Goal: Task Accomplishment & Management: Use online tool/utility

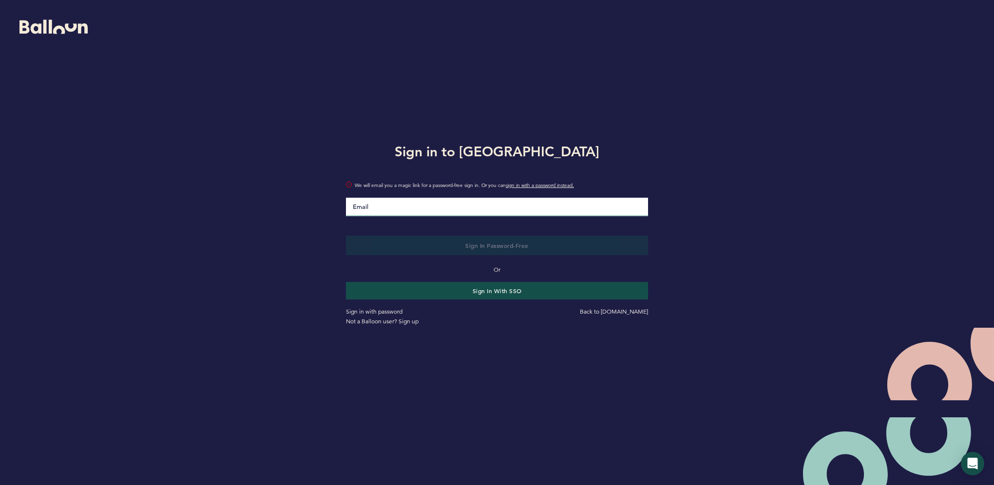
click at [417, 198] on input "Email" at bounding box center [497, 207] width 302 height 19
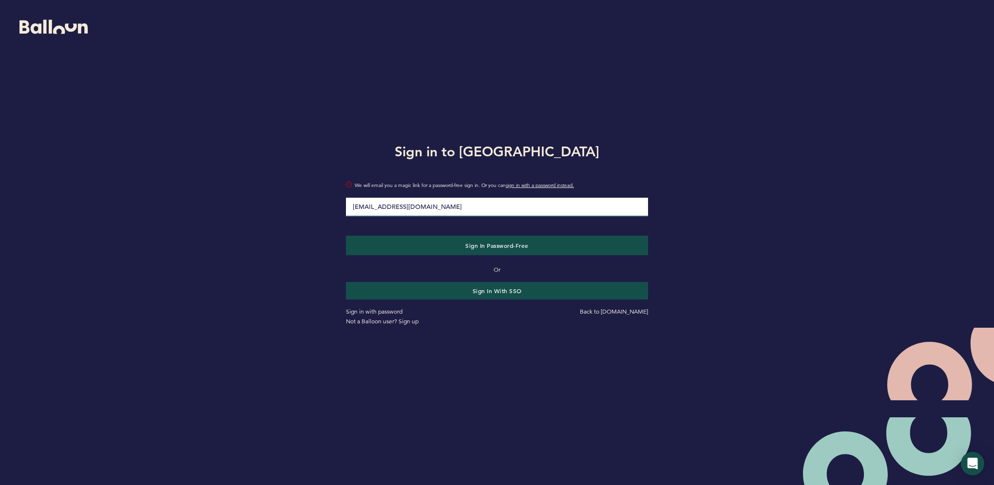
type input "[EMAIL_ADDRESS][DOMAIN_NAME]"
click at [333, 210] on form "Sign in to Balloon [EMAIL_ADDRESS][DOMAIN_NAME] We will email you a magic link …" at bounding box center [496, 233] width 331 height 216
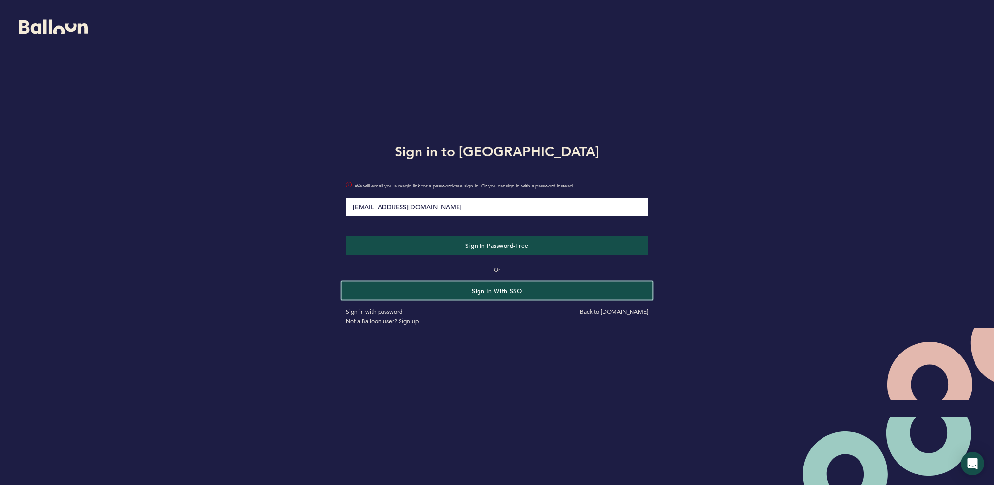
click at [446, 291] on button "Sign in with SSO" at bounding box center [497, 291] width 311 height 18
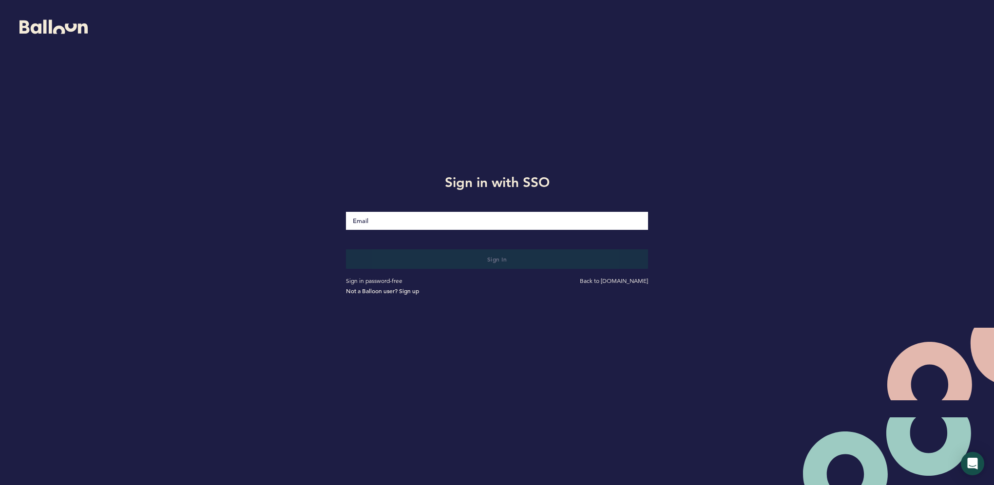
click at [405, 222] on input "Email" at bounding box center [497, 221] width 302 height 18
type input "[EMAIL_ADDRESS][DOMAIN_NAME]"
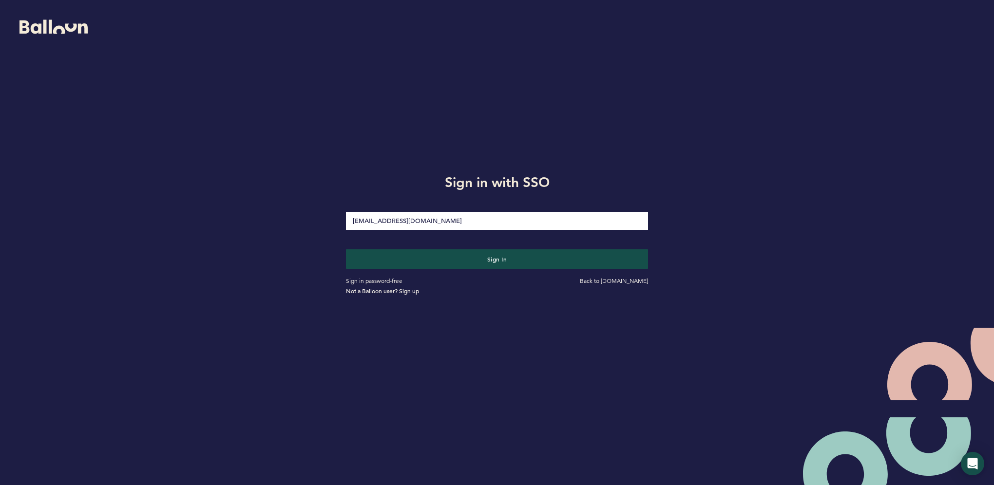
click at [346, 249] on button "Sign in" at bounding box center [497, 258] width 302 height 19
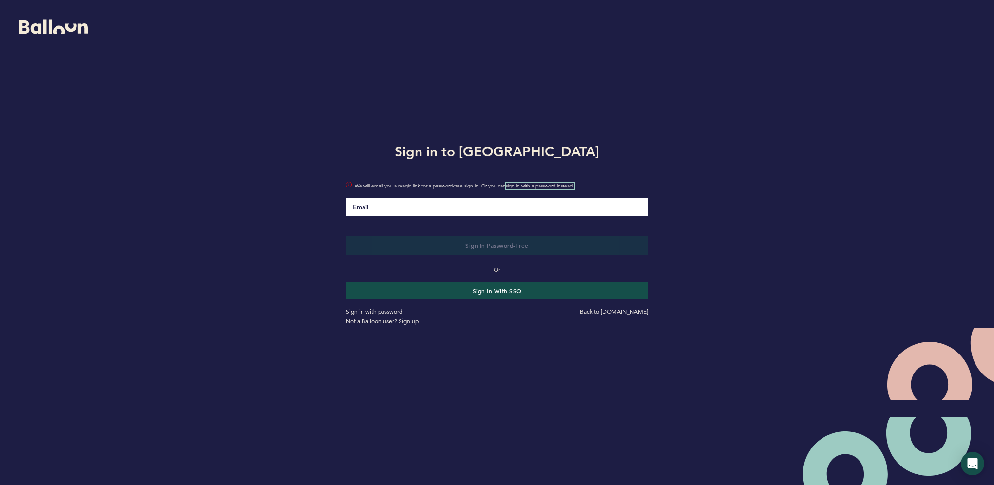
click at [531, 187] on link "sign in with a password instead." at bounding box center [540, 186] width 68 height 6
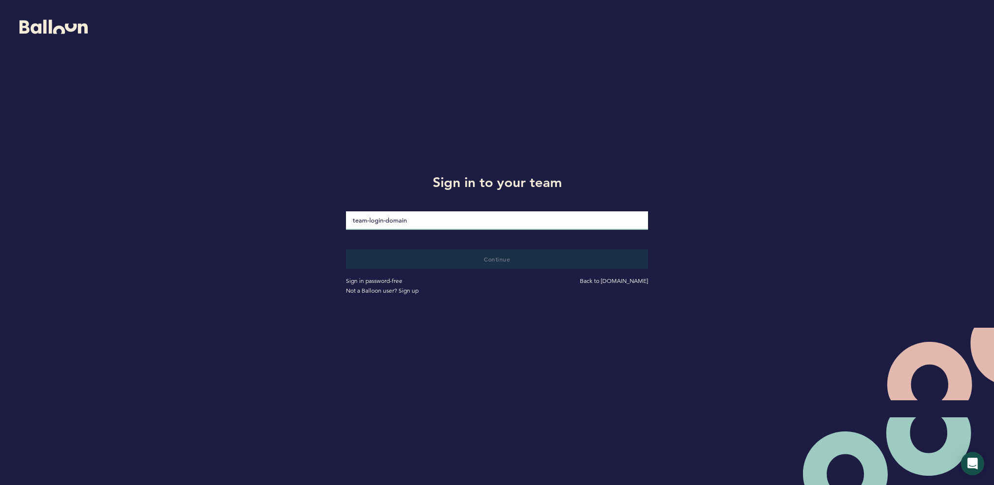
click at [484, 218] on input "loginDomain" at bounding box center [497, 220] width 302 height 19
type input "pirates"
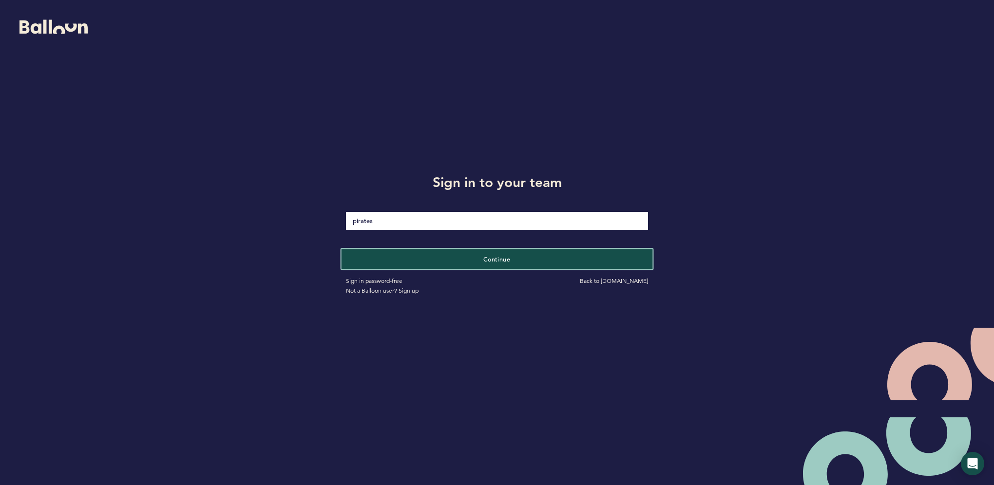
click at [432, 259] on button "Continue" at bounding box center [497, 259] width 311 height 20
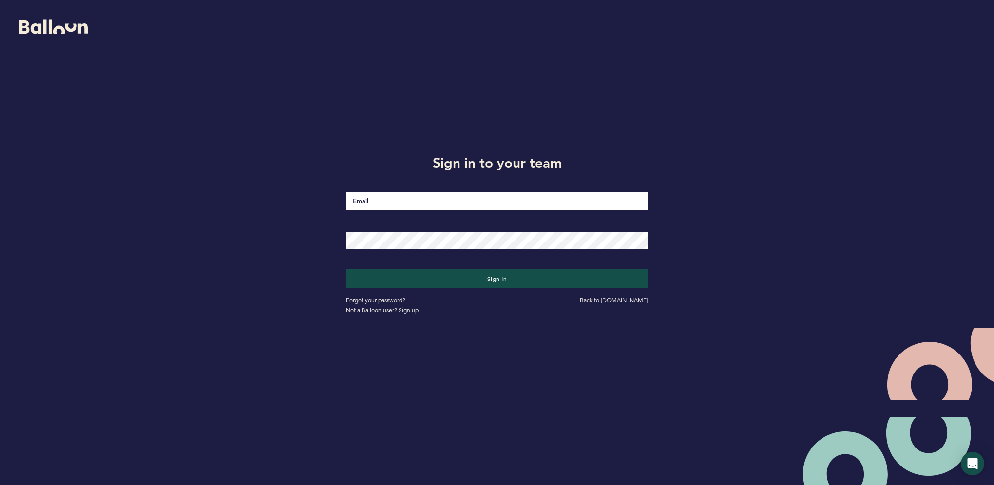
click at [411, 204] on input "Email" at bounding box center [497, 201] width 302 height 18
type input "[EMAIL_ADDRESS][DOMAIN_NAME]"
click at [346, 269] on button "Sign in" at bounding box center [497, 278] width 302 height 19
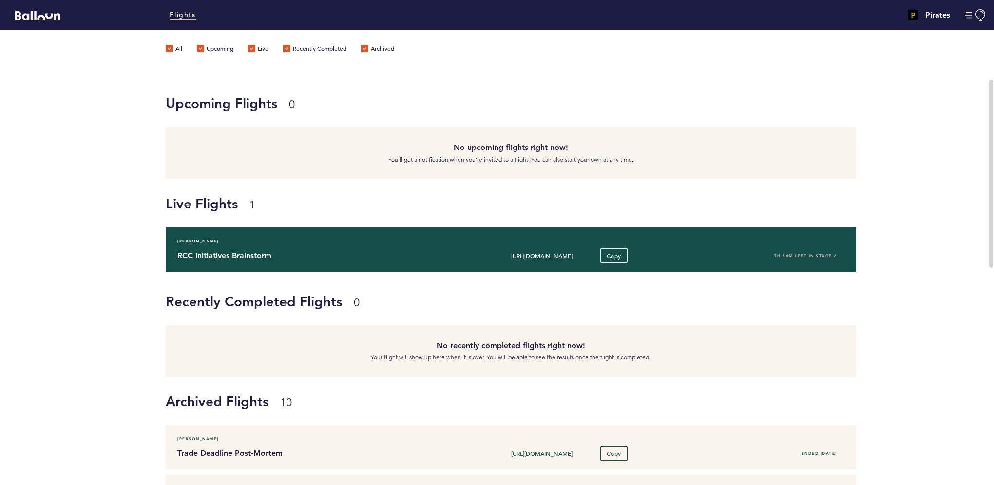
click at [440, 250] on h4 "RCC Initiatives Brainstorm" at bounding box center [311, 256] width 269 height 12
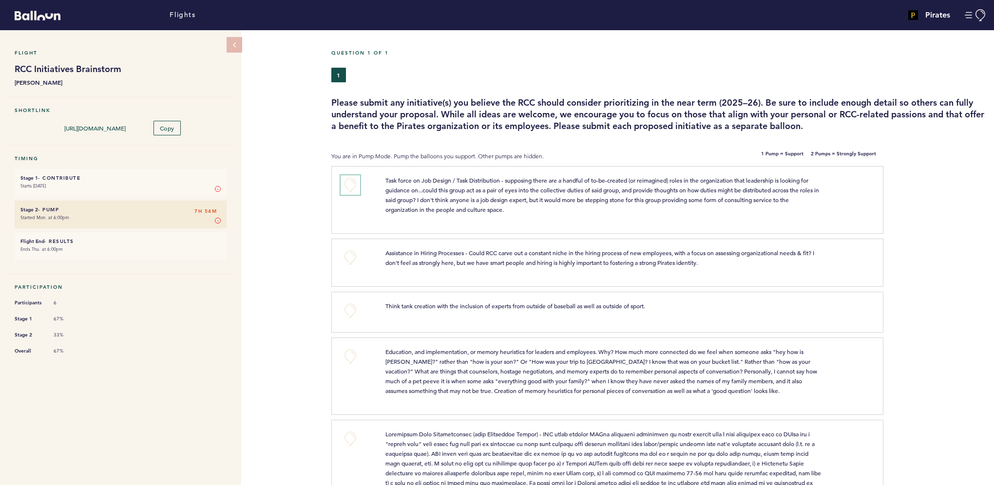
click at [353, 185] on button "+0" at bounding box center [350, 184] width 19 height 19
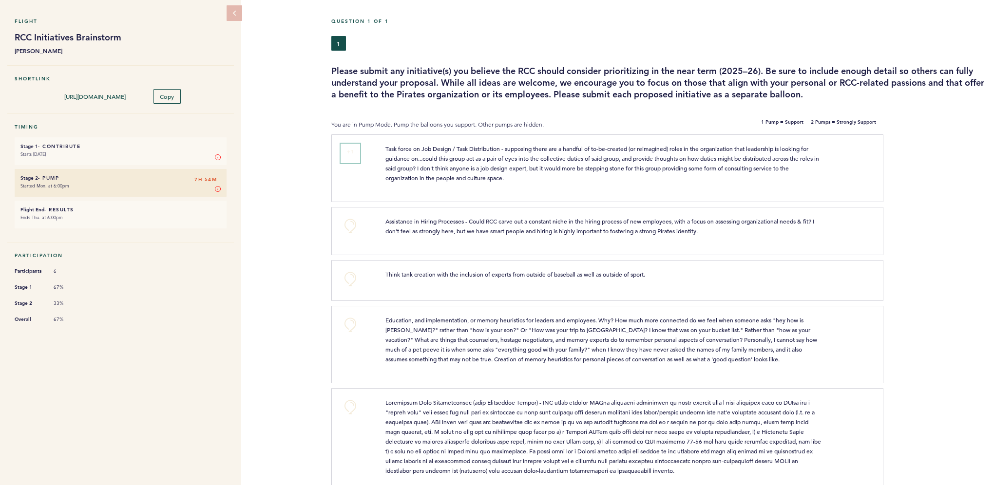
scroll to position [49, 0]
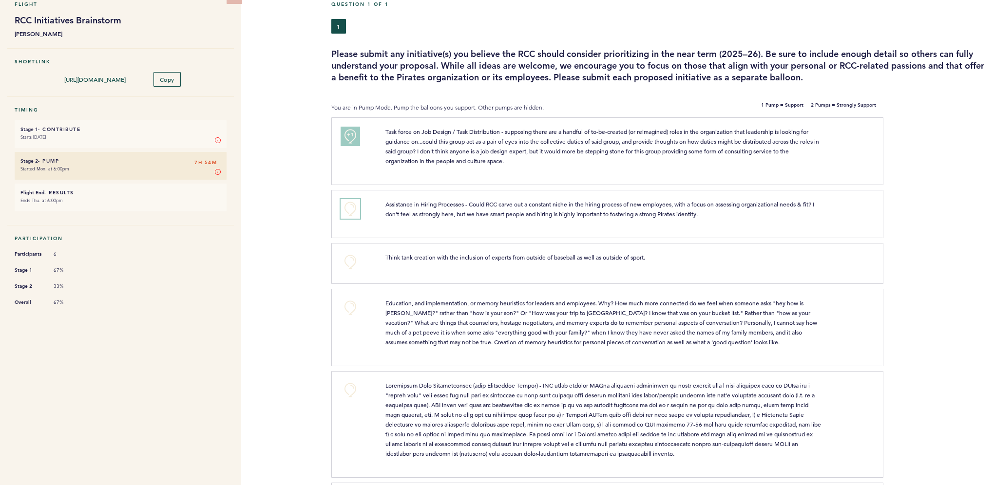
click at [344, 207] on button "+0" at bounding box center [350, 208] width 19 height 19
click at [344, 207] on button "+1" at bounding box center [350, 208] width 19 height 19
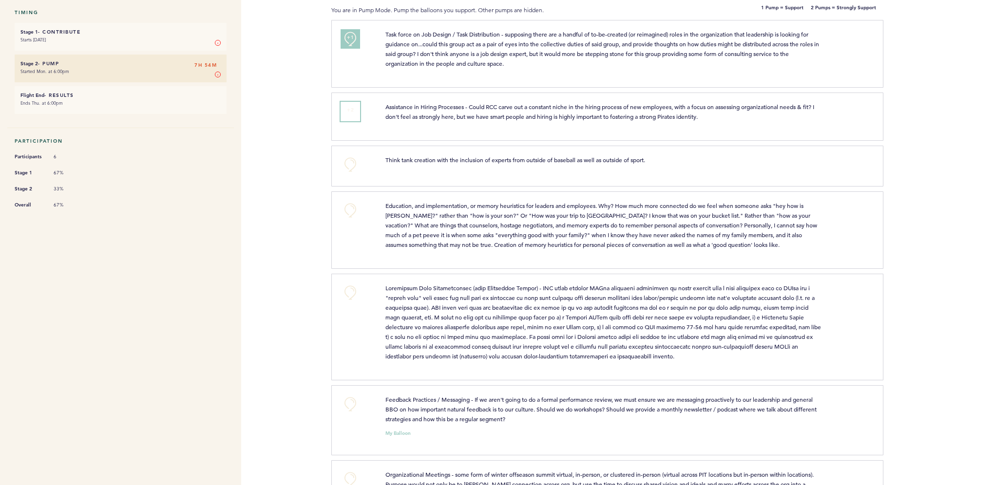
scroll to position [195, 0]
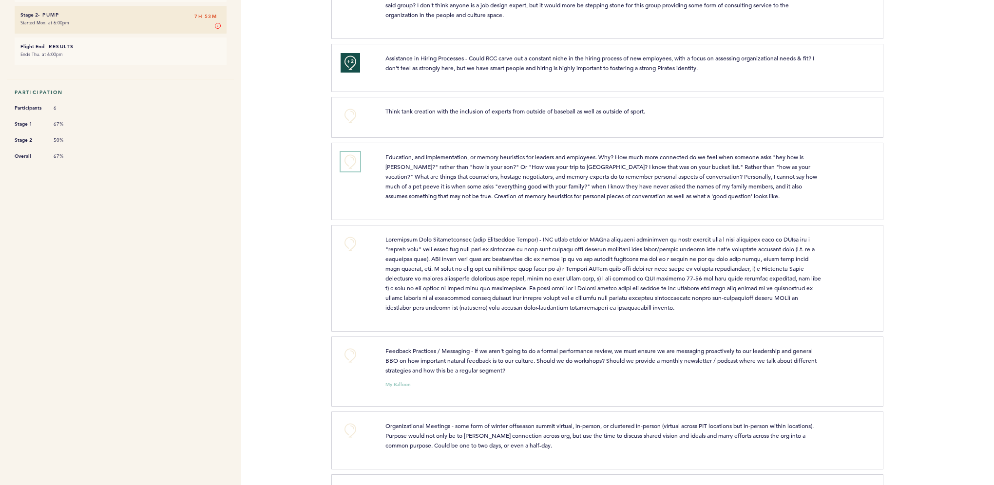
click at [353, 157] on button "+0" at bounding box center [350, 161] width 19 height 19
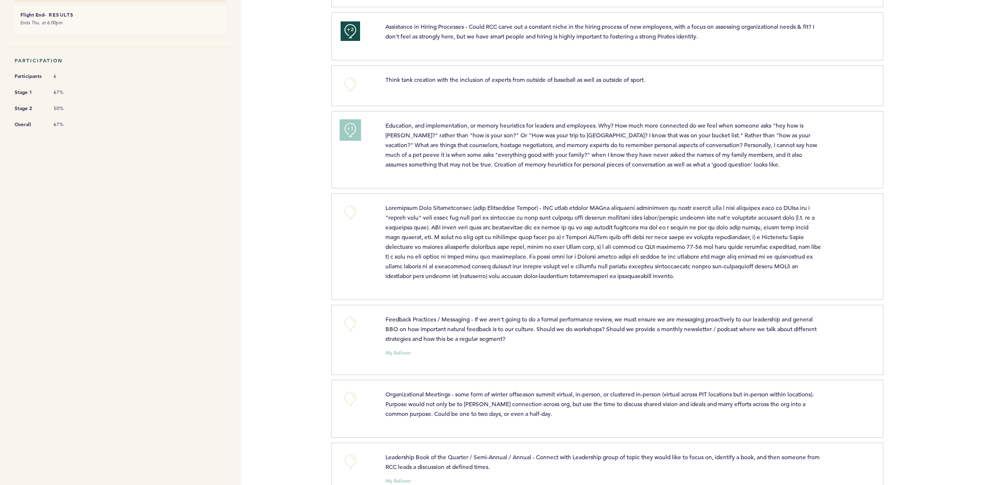
scroll to position [244, 0]
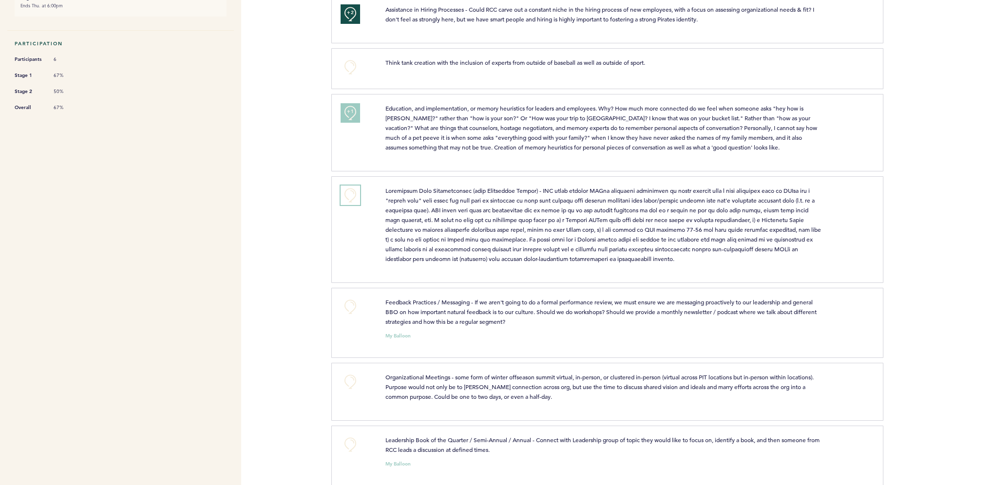
click at [347, 197] on button "+0" at bounding box center [350, 195] width 19 height 19
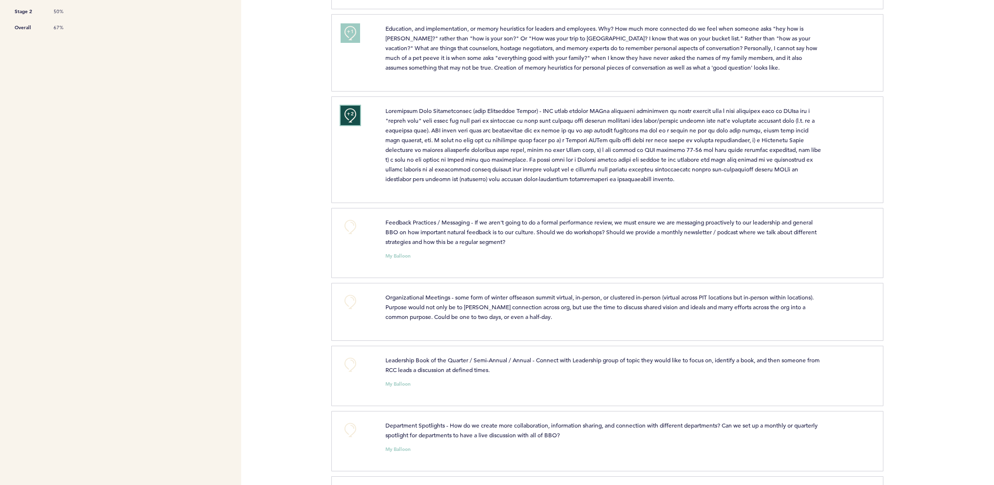
scroll to position [341, 0]
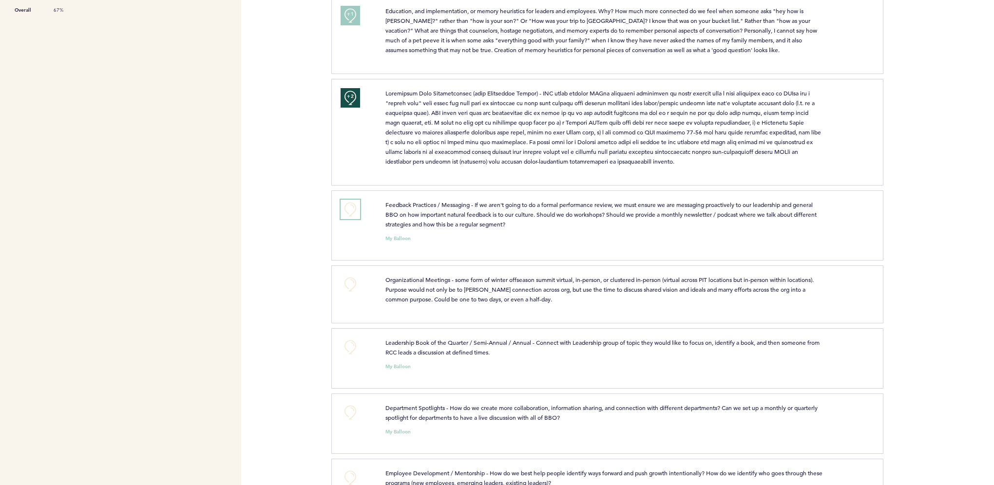
click at [346, 212] on button "+0" at bounding box center [350, 209] width 19 height 19
click at [346, 212] on button "+1" at bounding box center [350, 209] width 19 height 19
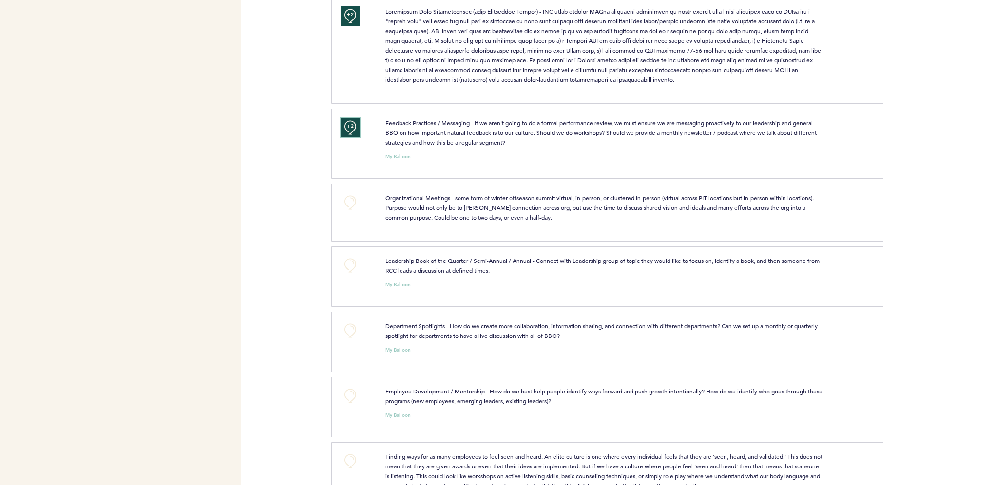
scroll to position [439, 0]
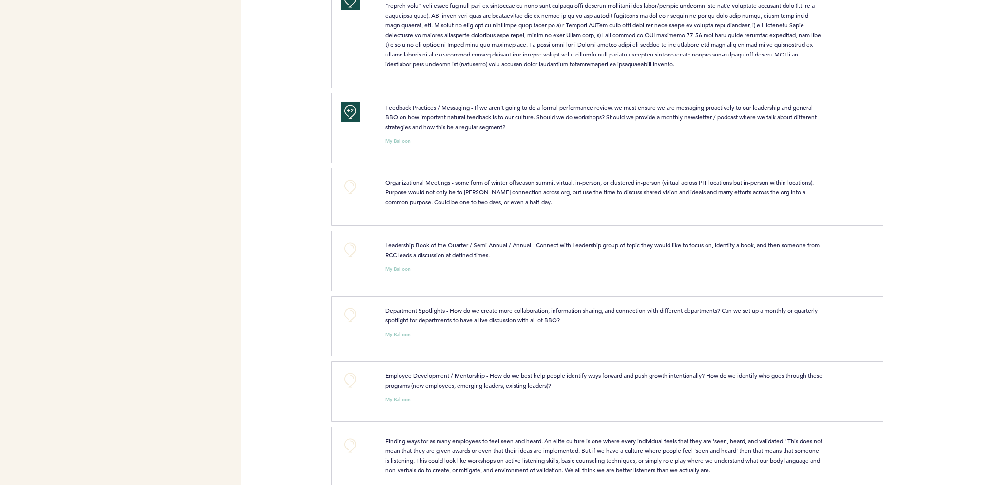
click at [346, 198] on div "+0" at bounding box center [355, 195] width 45 height 37
click at [351, 185] on button "+0" at bounding box center [350, 186] width 19 height 19
click at [0, 0] on span "+0" at bounding box center [0, 0] width 0 height 0
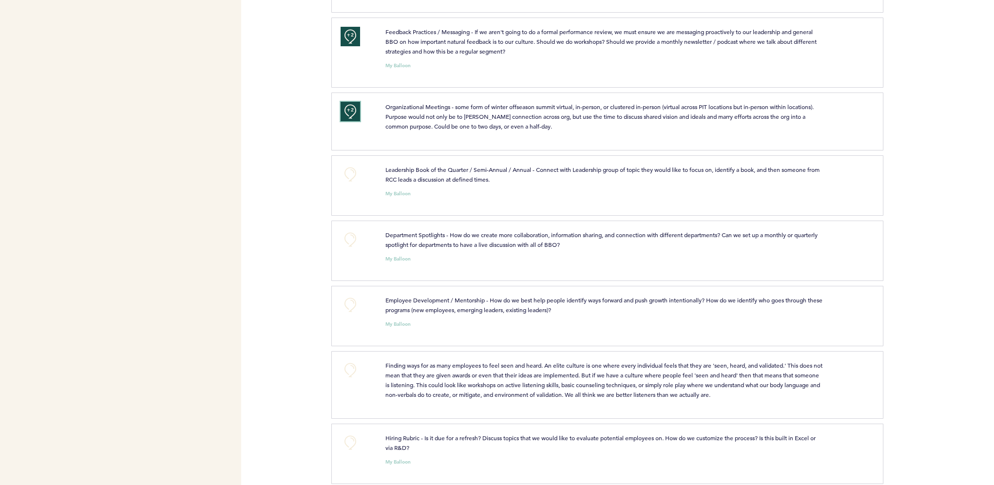
scroll to position [536, 0]
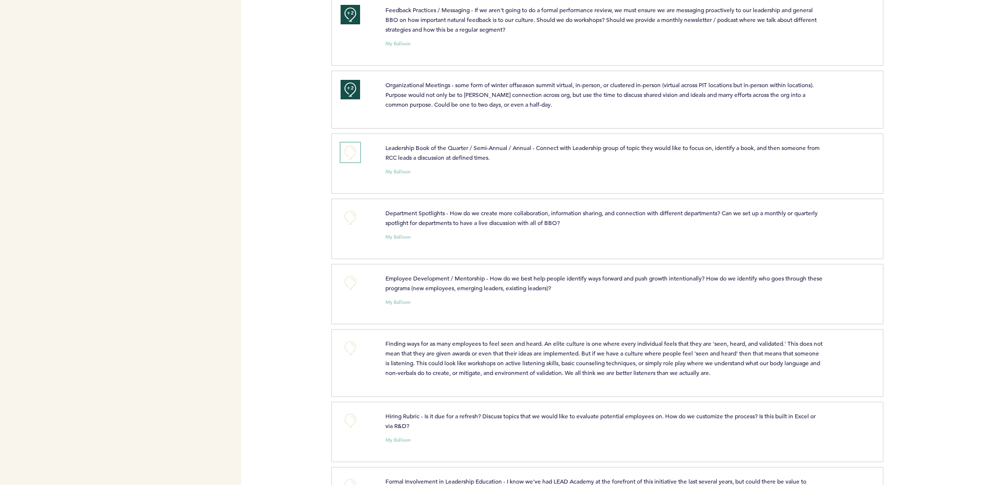
click at [350, 153] on button "+0" at bounding box center [350, 152] width 19 height 19
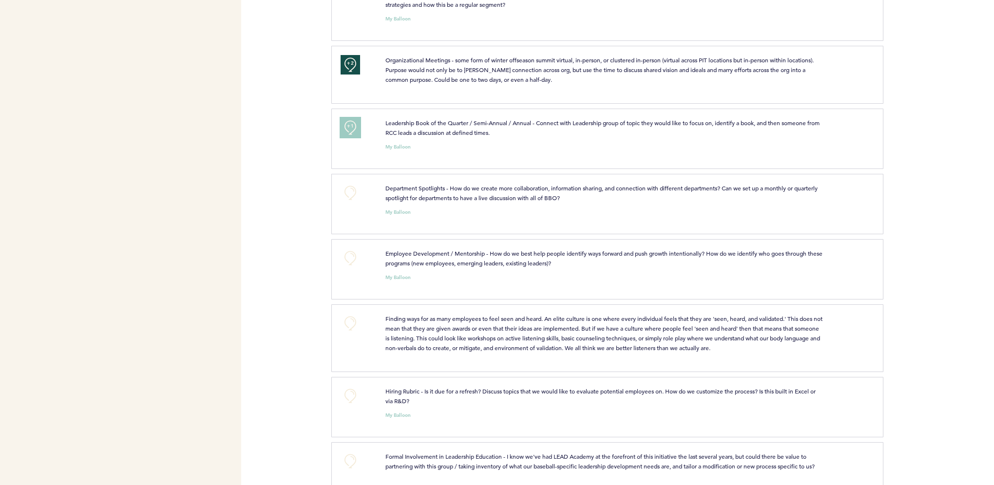
scroll to position [585, 0]
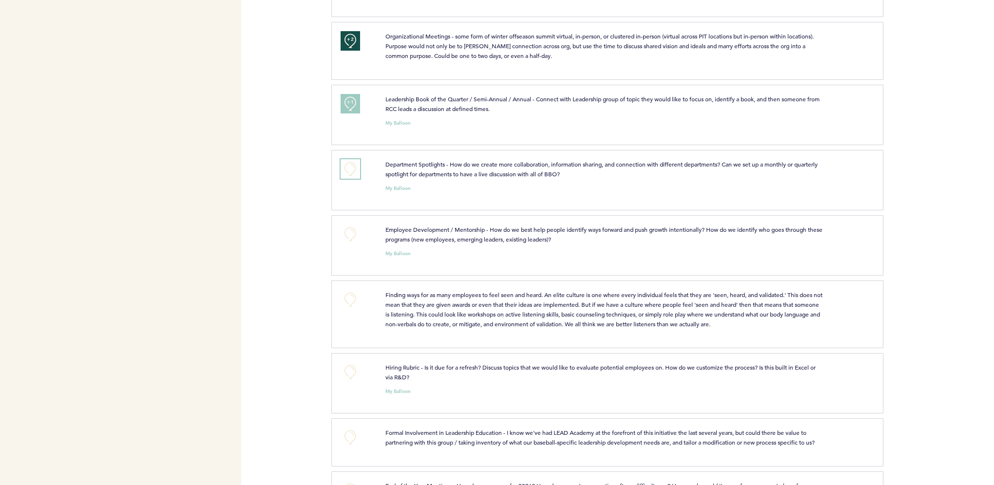
click at [347, 165] on button "+0" at bounding box center [350, 168] width 19 height 19
click at [347, 165] on span "+1" at bounding box center [350, 168] width 7 height 10
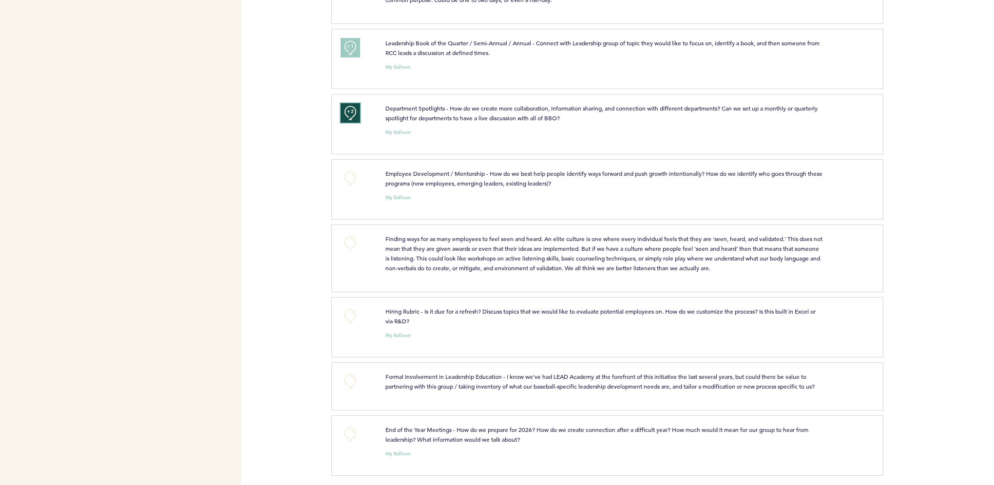
scroll to position [643, 0]
click at [349, 183] on button "+0" at bounding box center [350, 176] width 19 height 19
click at [349, 181] on button "+1" at bounding box center [350, 176] width 19 height 19
click at [349, 238] on button "+0" at bounding box center [350, 241] width 19 height 19
click at [343, 311] on button "+0" at bounding box center [350, 314] width 19 height 19
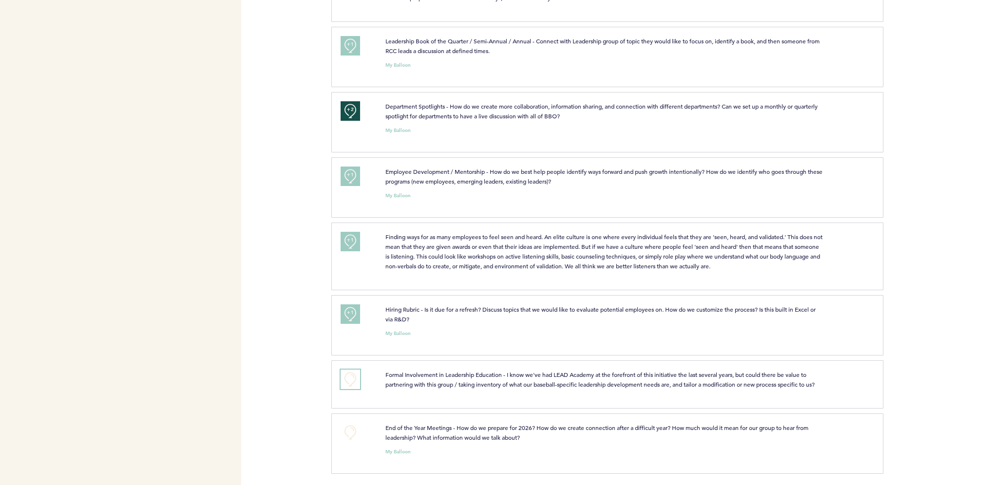
click at [347, 379] on button "+0" at bounding box center [350, 379] width 19 height 19
click at [352, 429] on button "+0" at bounding box center [350, 432] width 19 height 19
click at [352, 429] on span "+1" at bounding box center [350, 431] width 7 height 10
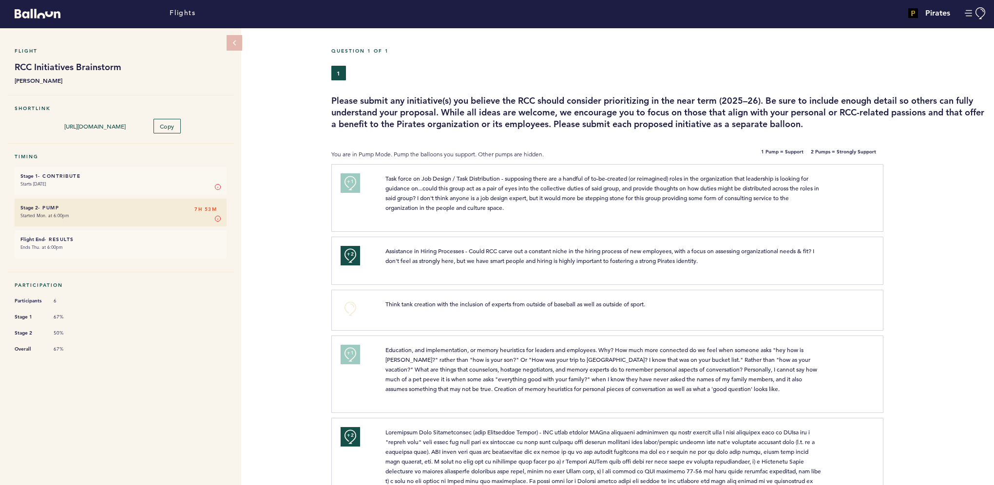
scroll to position [0, 0]
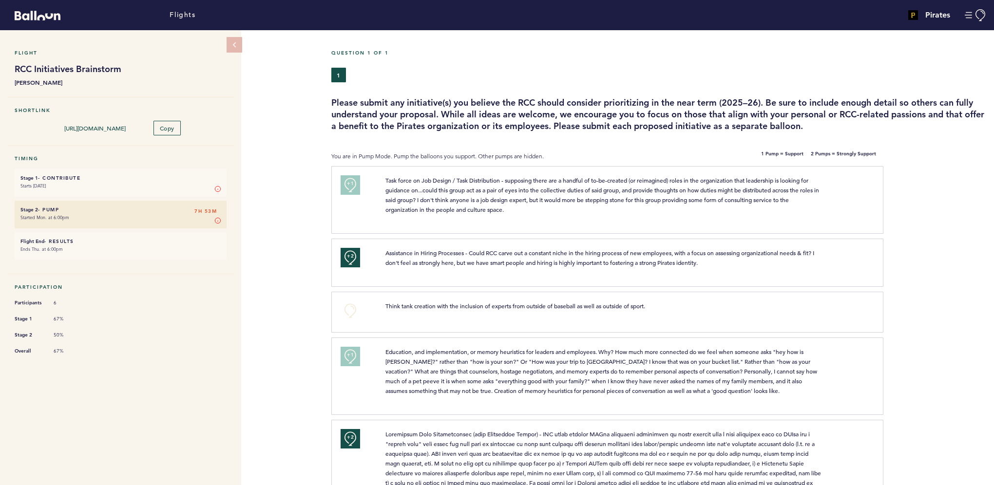
click at [258, 304] on div "Flight RCC Initiatives Brainstorm Sarah Gelles Shortlink https://blln.link/c/PX…" at bounding box center [497, 257] width 994 height 455
